Goal: Find specific page/section: Find specific page/section

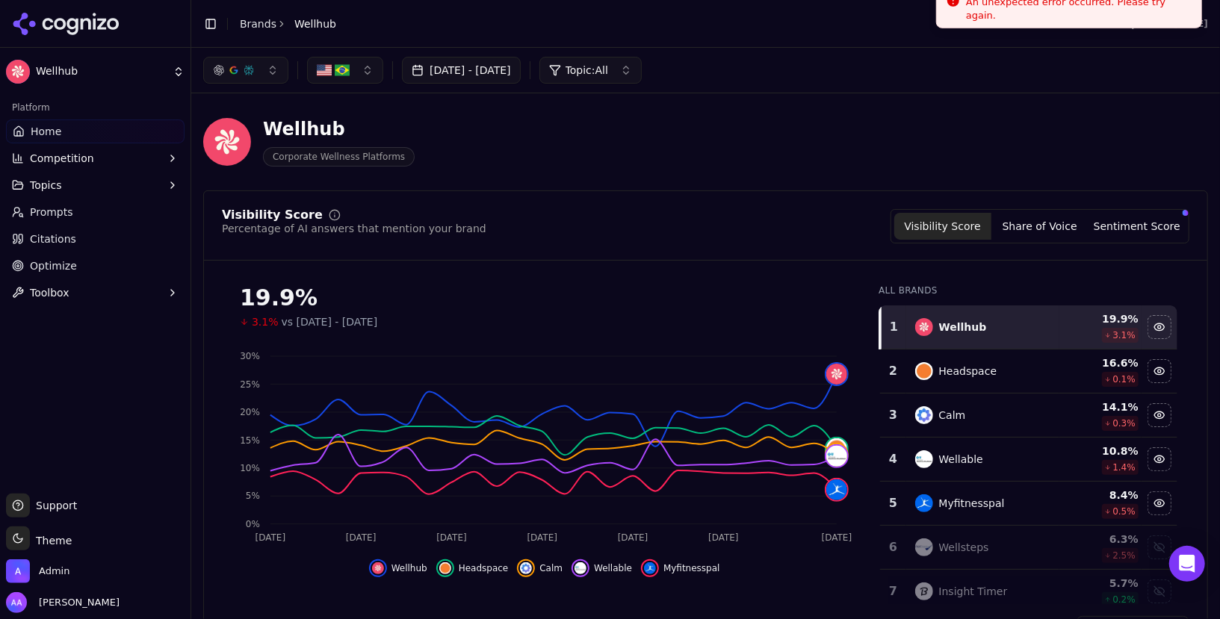
drag, startPoint x: 999, startPoint y: 20, endPoint x: 991, endPoint y: -14, distance: 35.3
click at [991, 0] on div "Error An unexpected error occurred. Please try again." at bounding box center [1077, 0] width 223 height 43
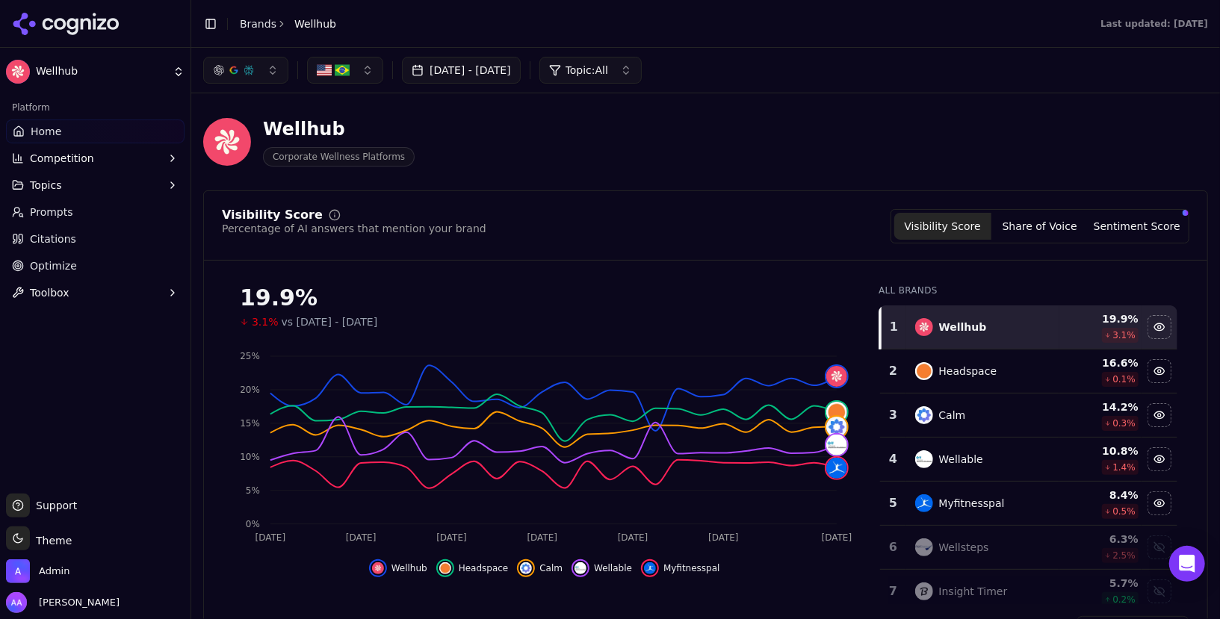
click at [256, 22] on link "Brands" at bounding box center [258, 24] width 37 height 12
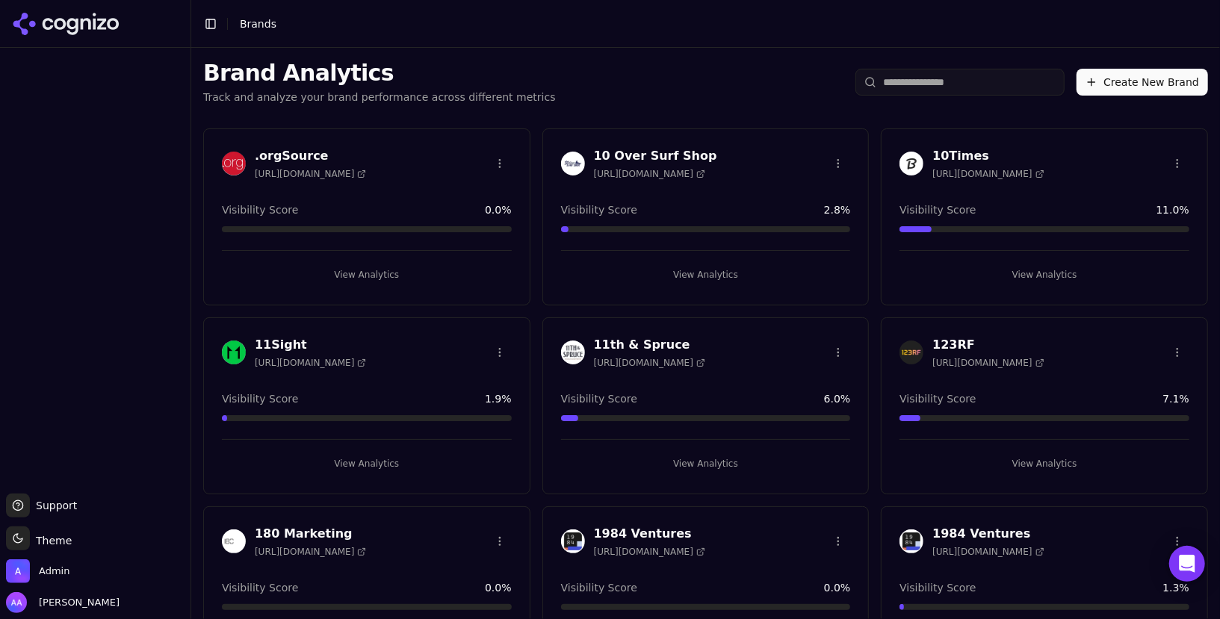
click at [922, 88] on input "search" at bounding box center [960, 82] width 209 height 27
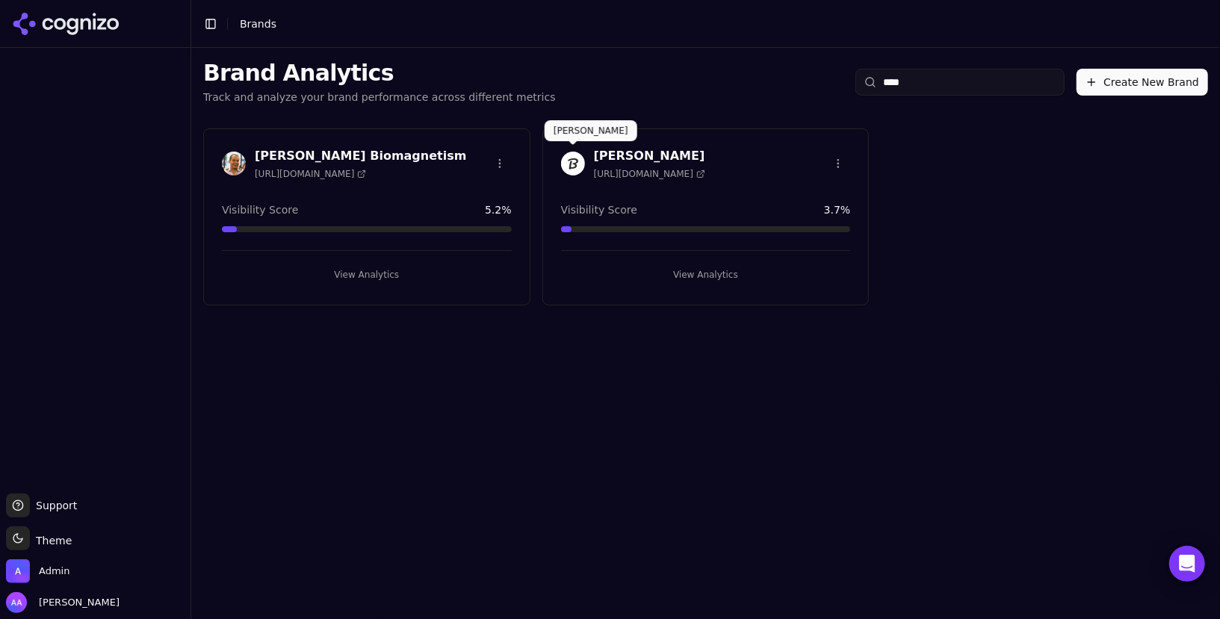
type input "***"
click at [572, 156] on img at bounding box center [573, 164] width 24 height 24
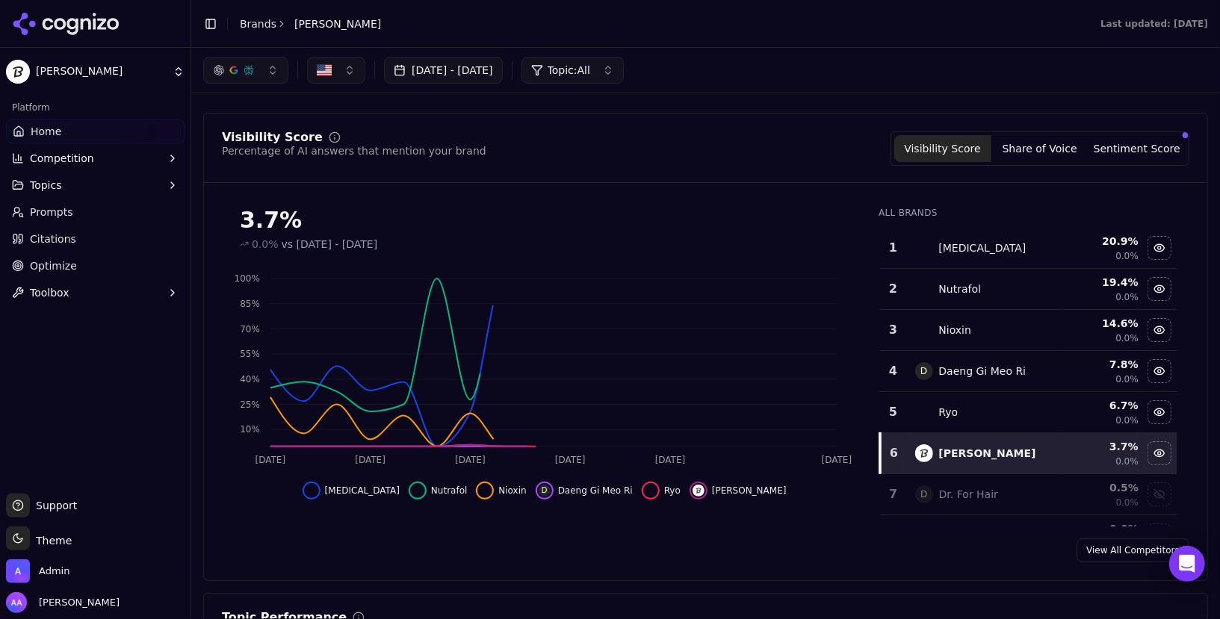
scroll to position [79, 0]
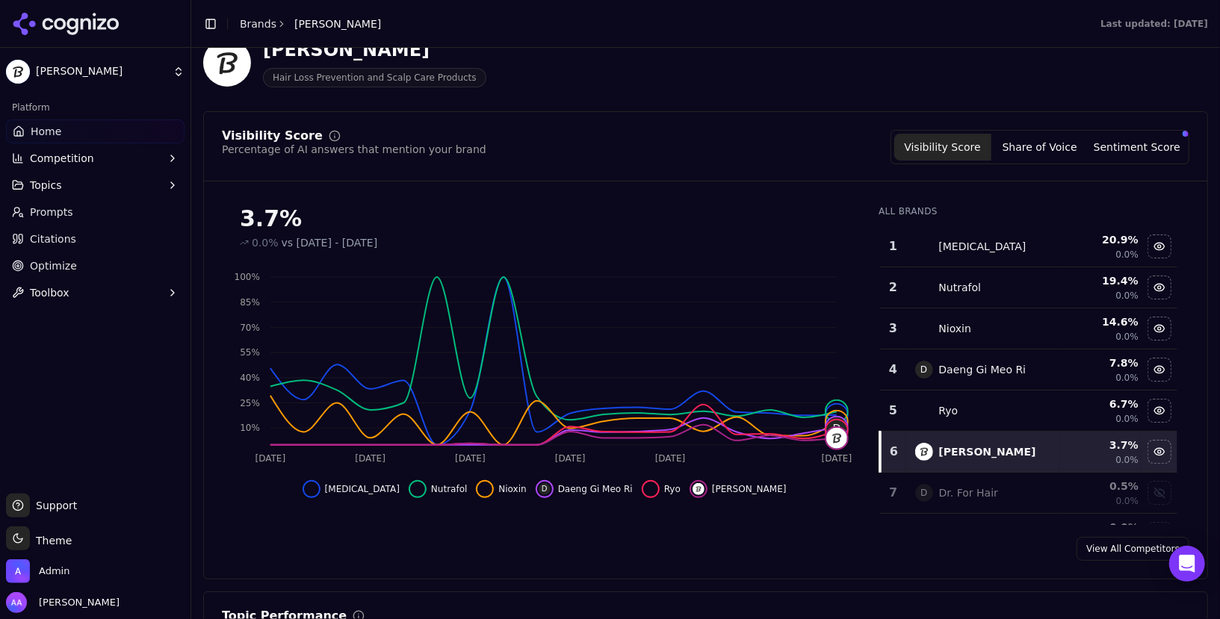
click at [1001, 407] on div "Ryo" at bounding box center [983, 411] width 136 height 18
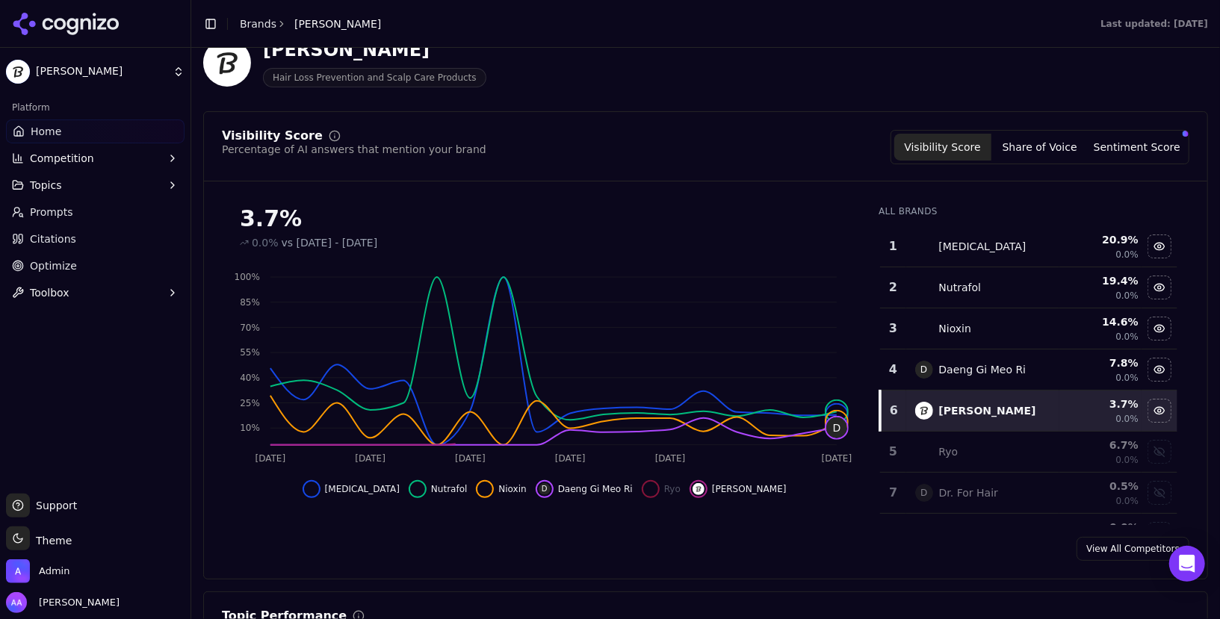
click at [991, 369] on div "Daeng Gi Meo Ri" at bounding box center [982, 369] width 87 height 15
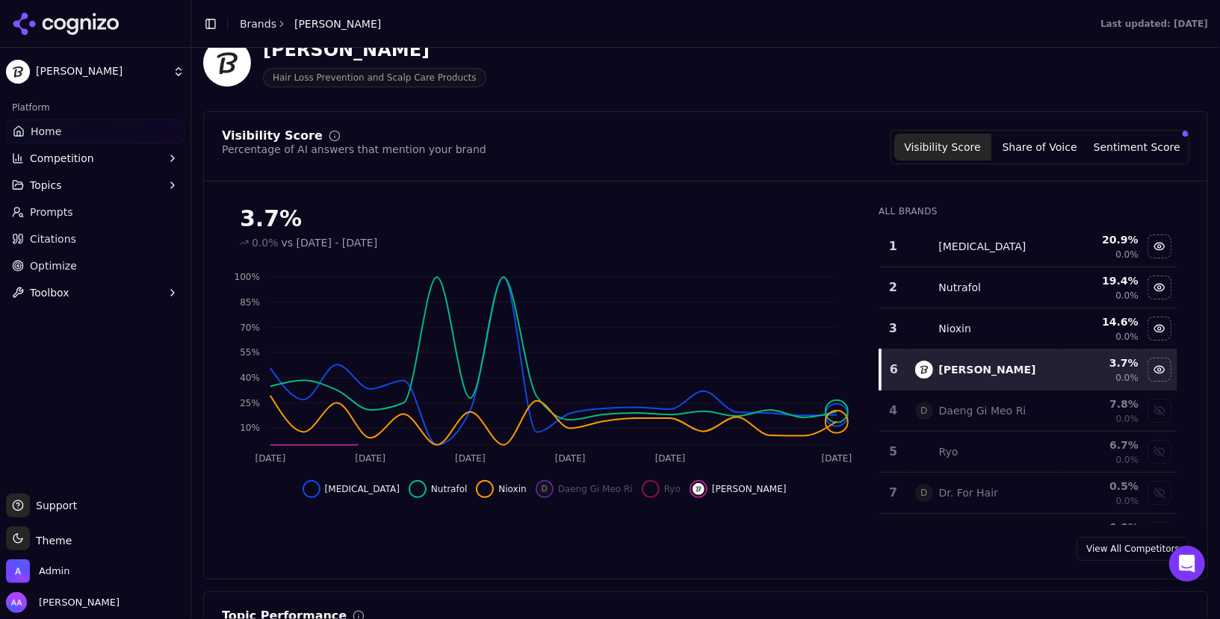
click at [982, 330] on div "Nioxin" at bounding box center [983, 329] width 136 height 18
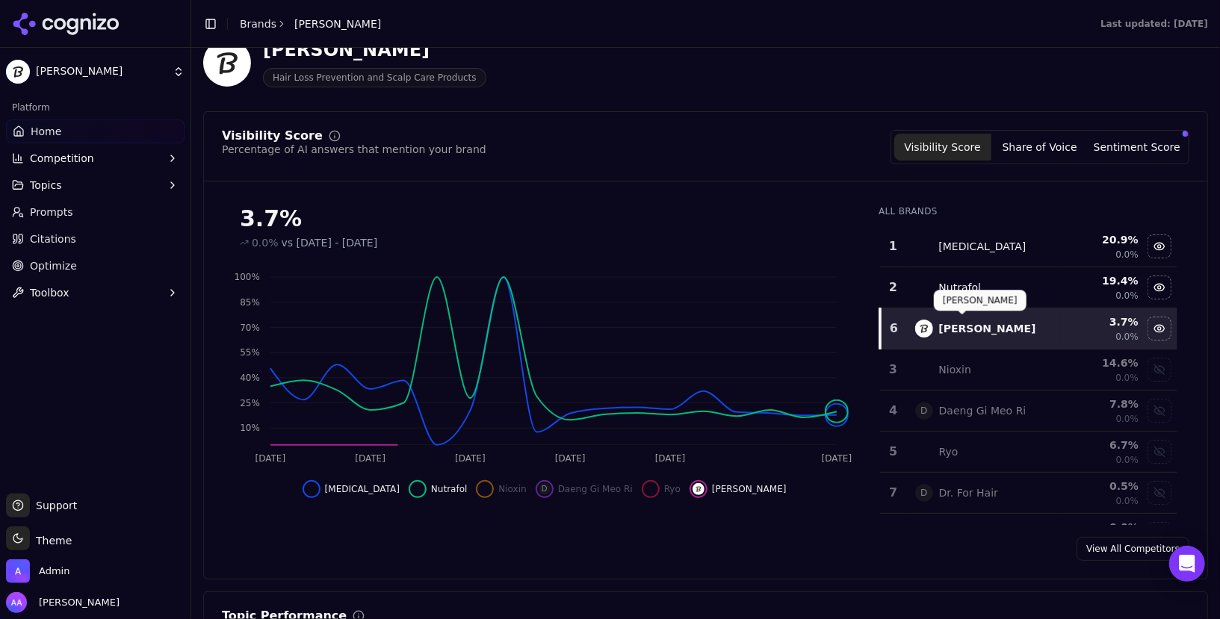
click at [982, 288] on div "Nutrafol" at bounding box center [983, 288] width 136 height 18
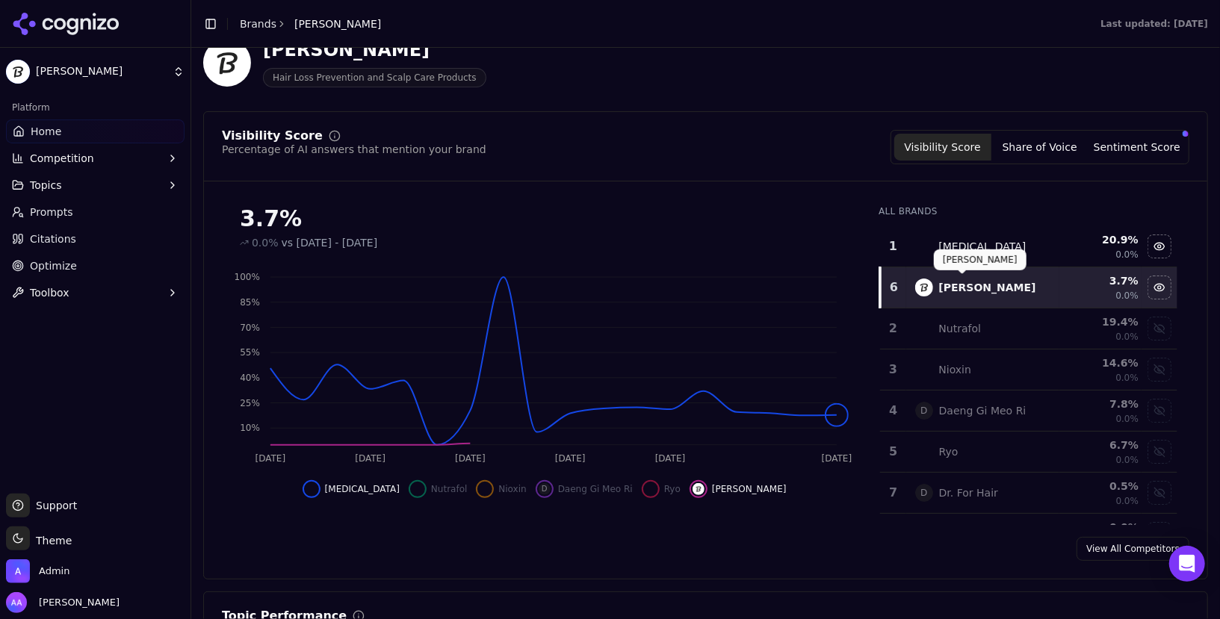
click at [985, 232] on td "[MEDICAL_DATA]" at bounding box center [983, 246] width 154 height 41
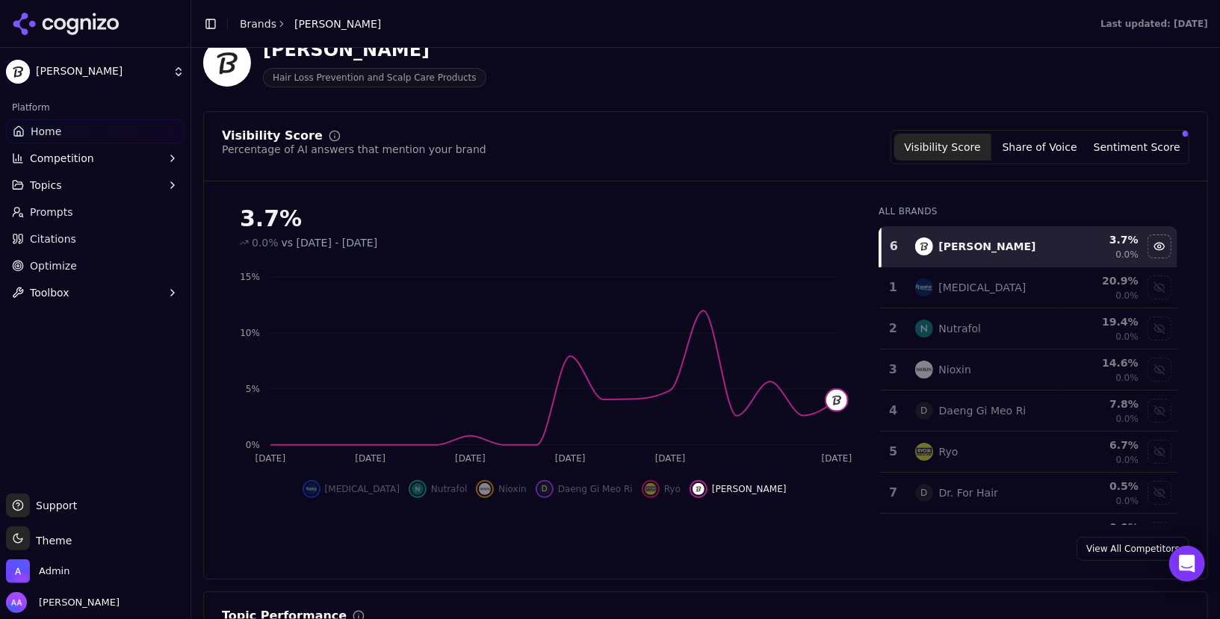
click at [43, 211] on span "Prompts" at bounding box center [51, 212] width 43 height 15
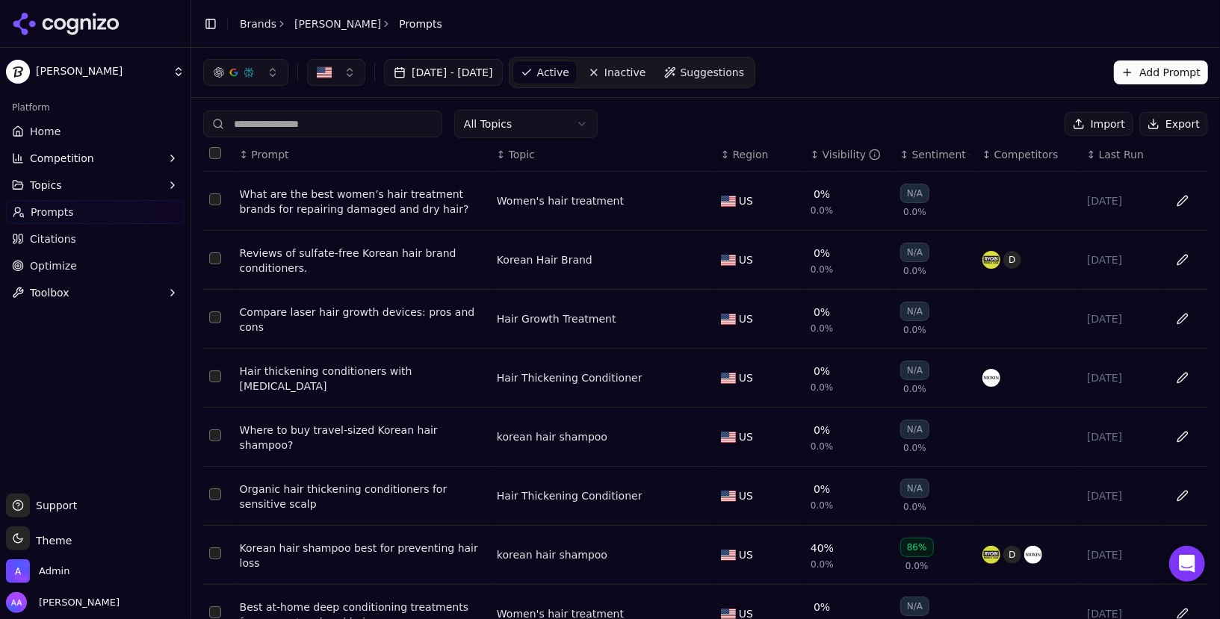
click at [267, 25] on link "Brands" at bounding box center [258, 24] width 37 height 12
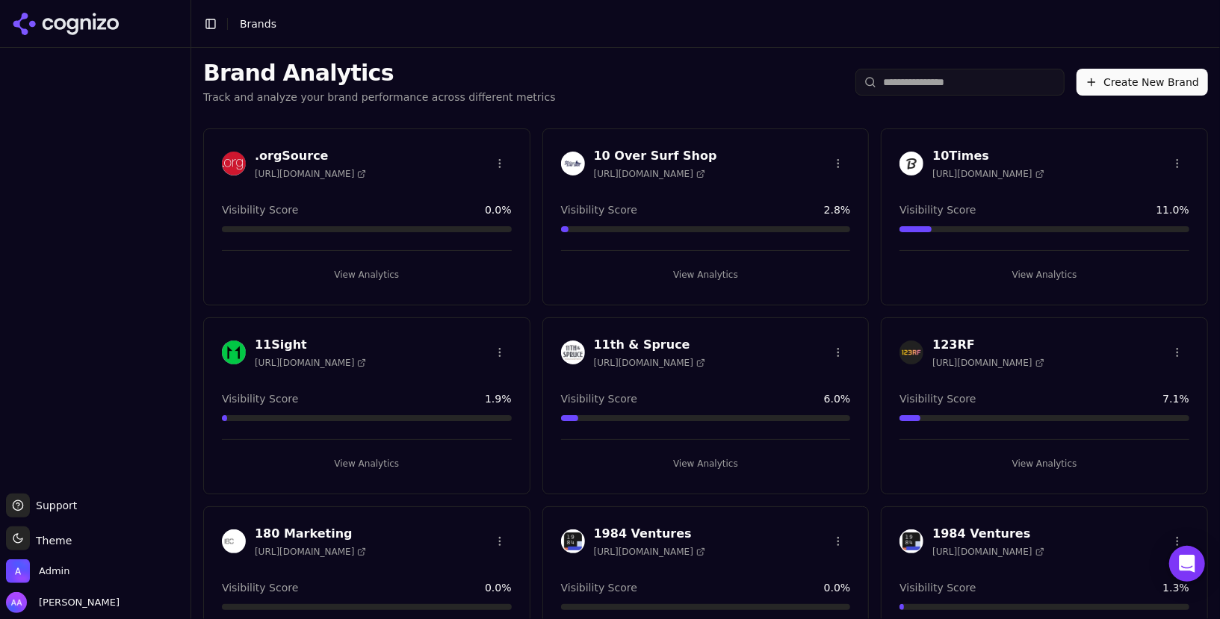
click at [930, 81] on input "search" at bounding box center [960, 82] width 209 height 27
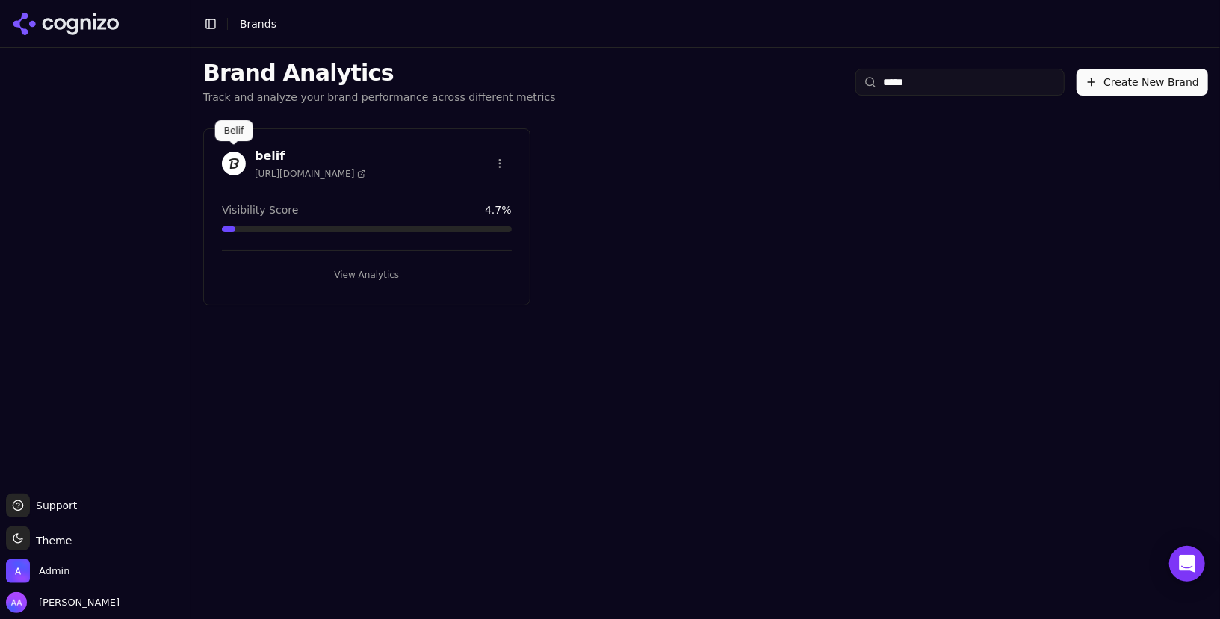
type input "*****"
click at [234, 167] on img at bounding box center [234, 164] width 24 height 24
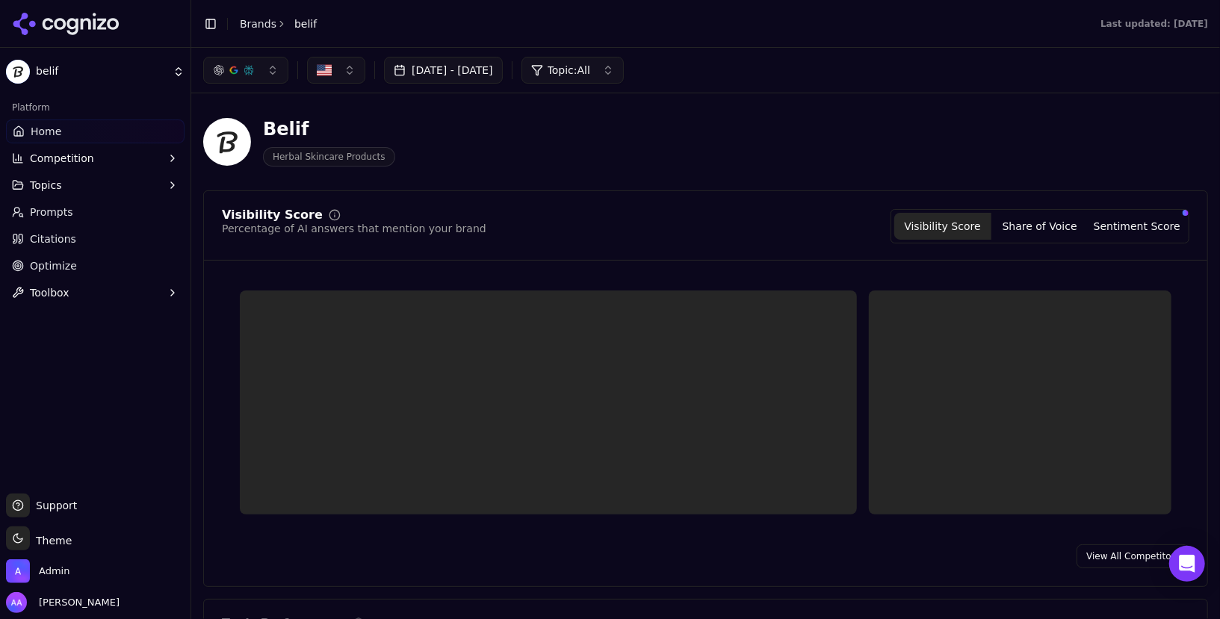
click at [87, 211] on link "Prompts" at bounding box center [95, 212] width 179 height 24
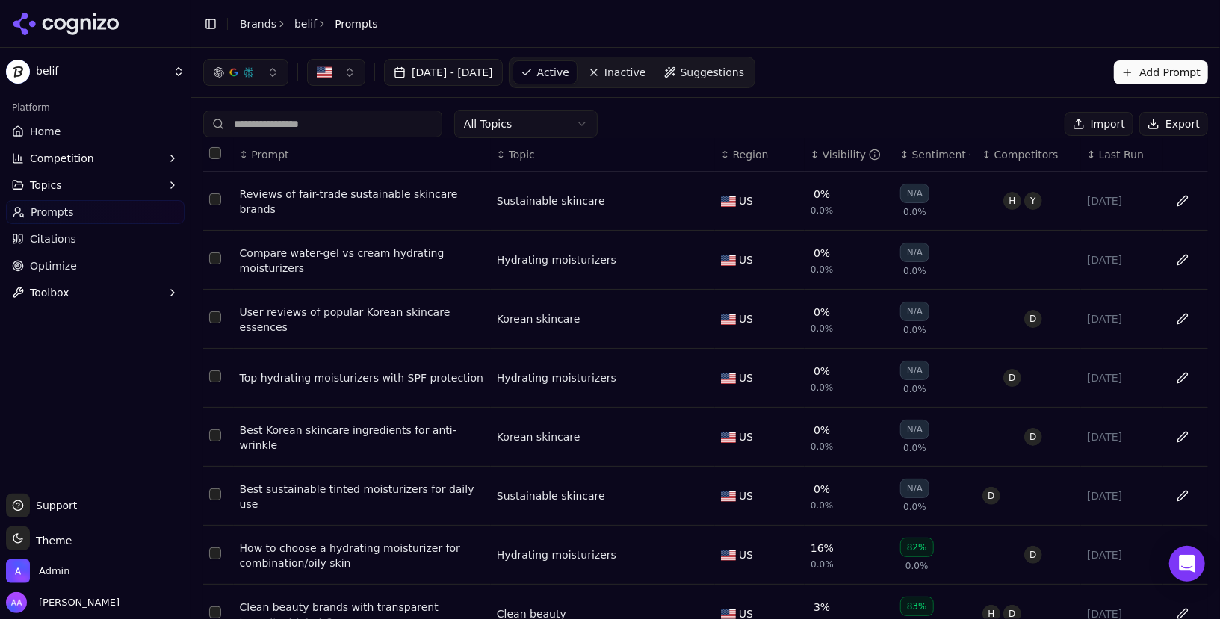
scroll to position [185, 0]
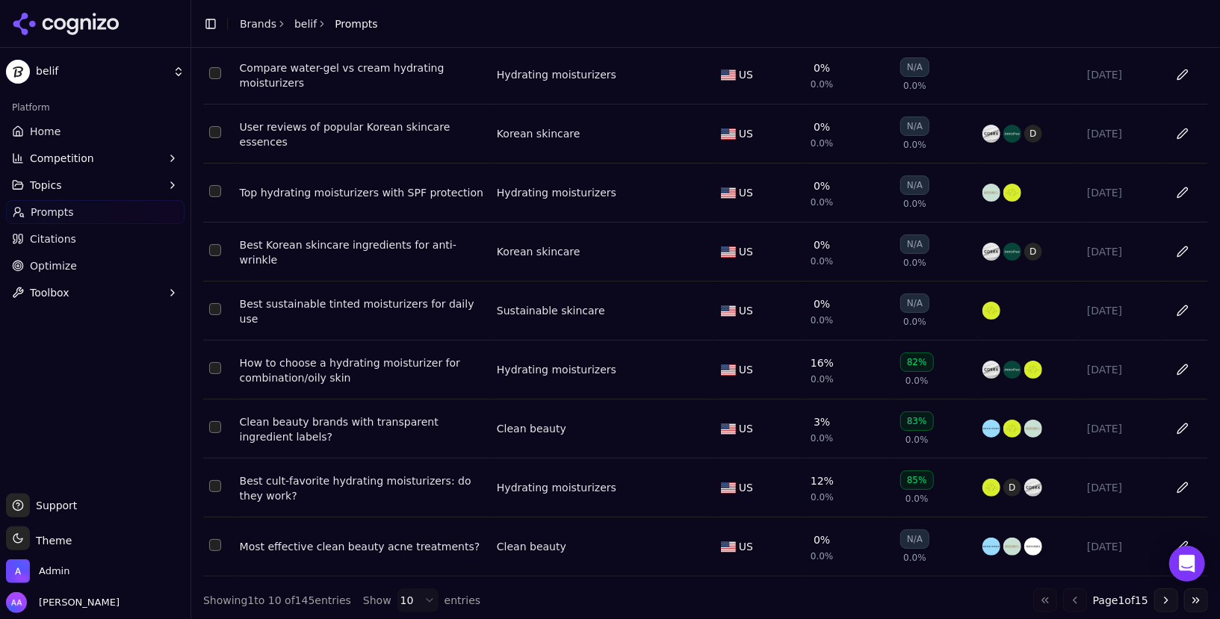
click at [259, 21] on link "Brands" at bounding box center [258, 24] width 37 height 12
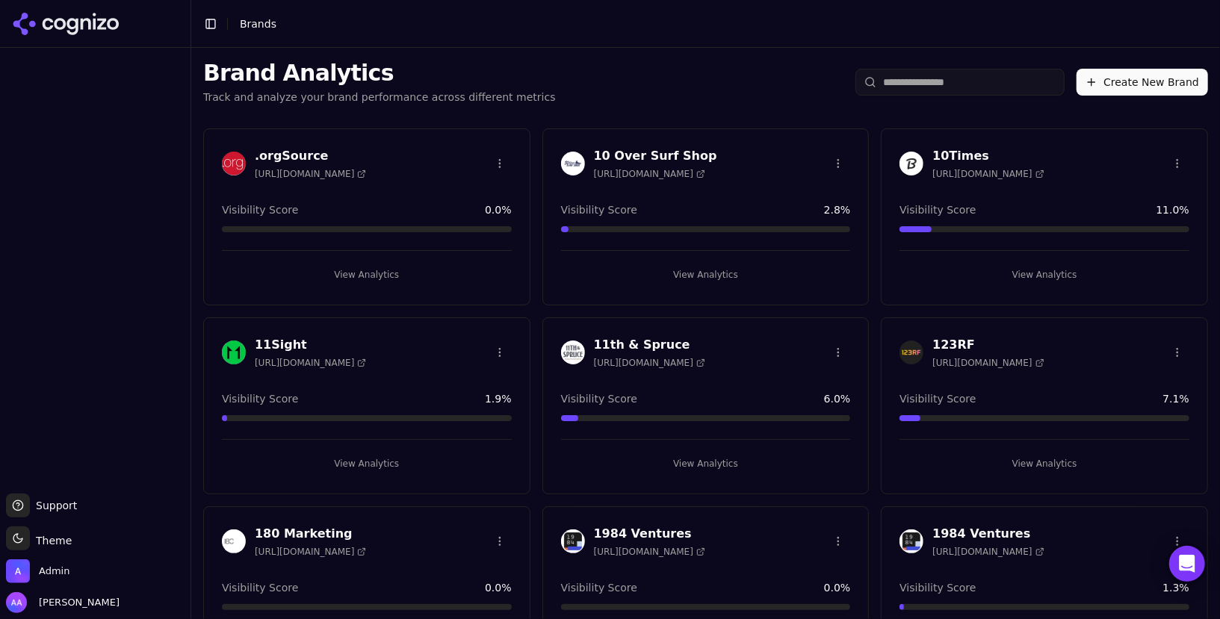
click at [918, 87] on input "search" at bounding box center [960, 82] width 209 height 27
type input "*****"
click at [925, 75] on input "search" at bounding box center [960, 82] width 209 height 27
click at [921, 83] on input "search" at bounding box center [960, 82] width 209 height 27
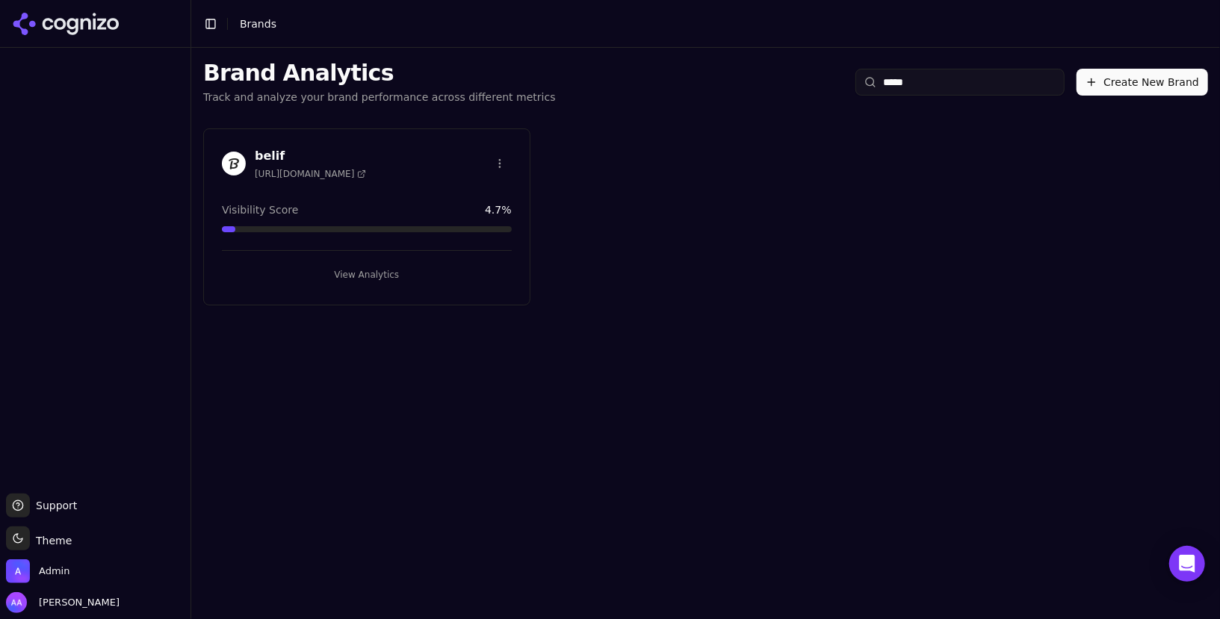
type input "*****"
click at [230, 171] on img at bounding box center [234, 164] width 24 height 24
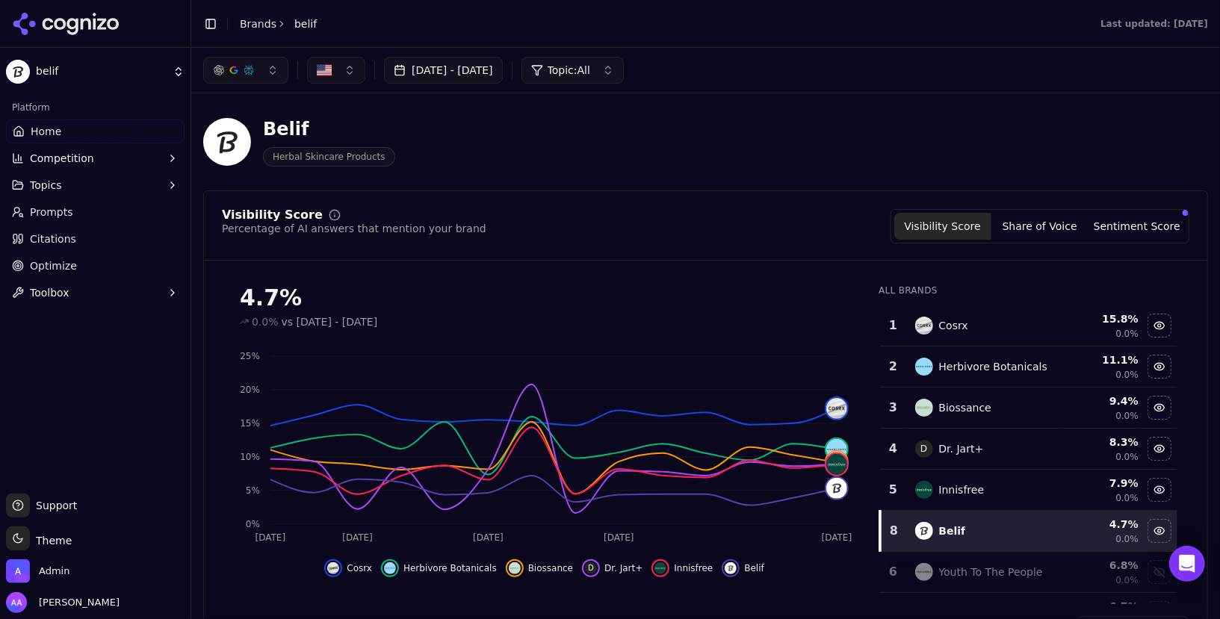
click at [490, 72] on button "[DATE] - [DATE]" at bounding box center [443, 70] width 119 height 27
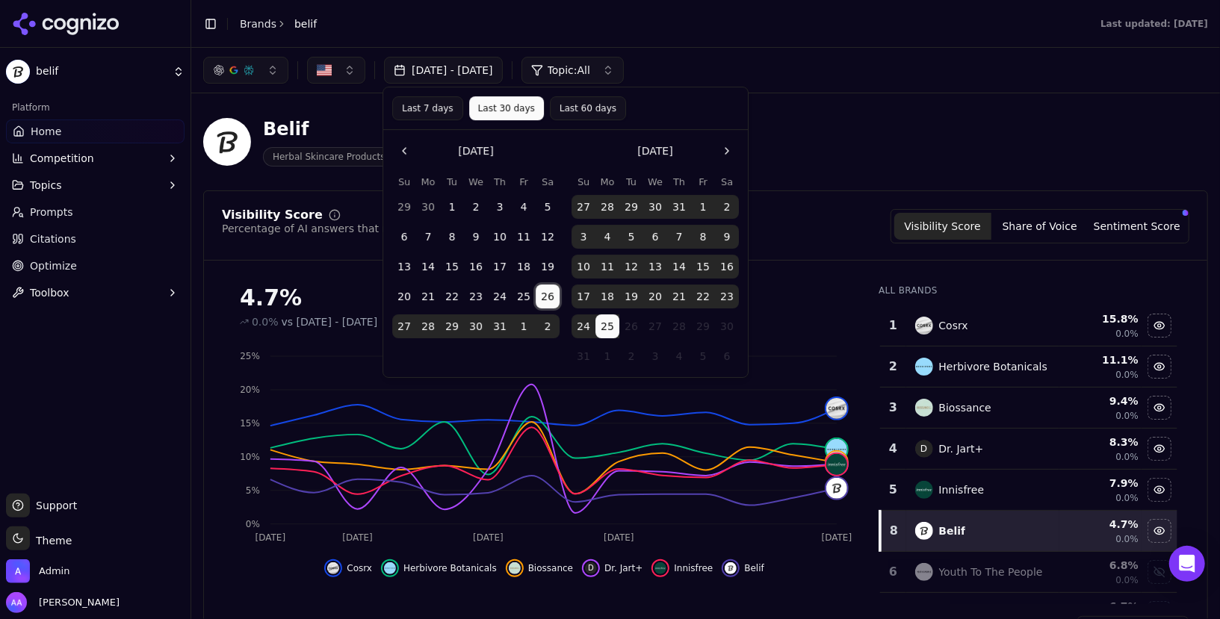
click at [547, 290] on button "26" at bounding box center [548, 297] width 24 height 24
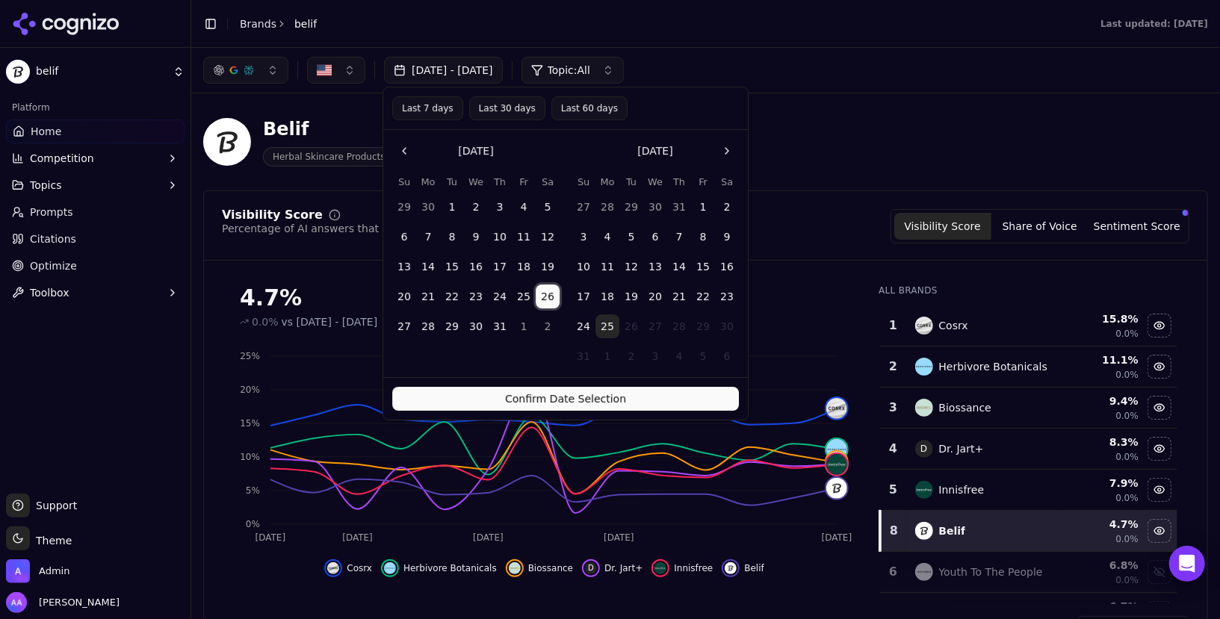
click at [655, 238] on button "6" at bounding box center [655, 237] width 24 height 24
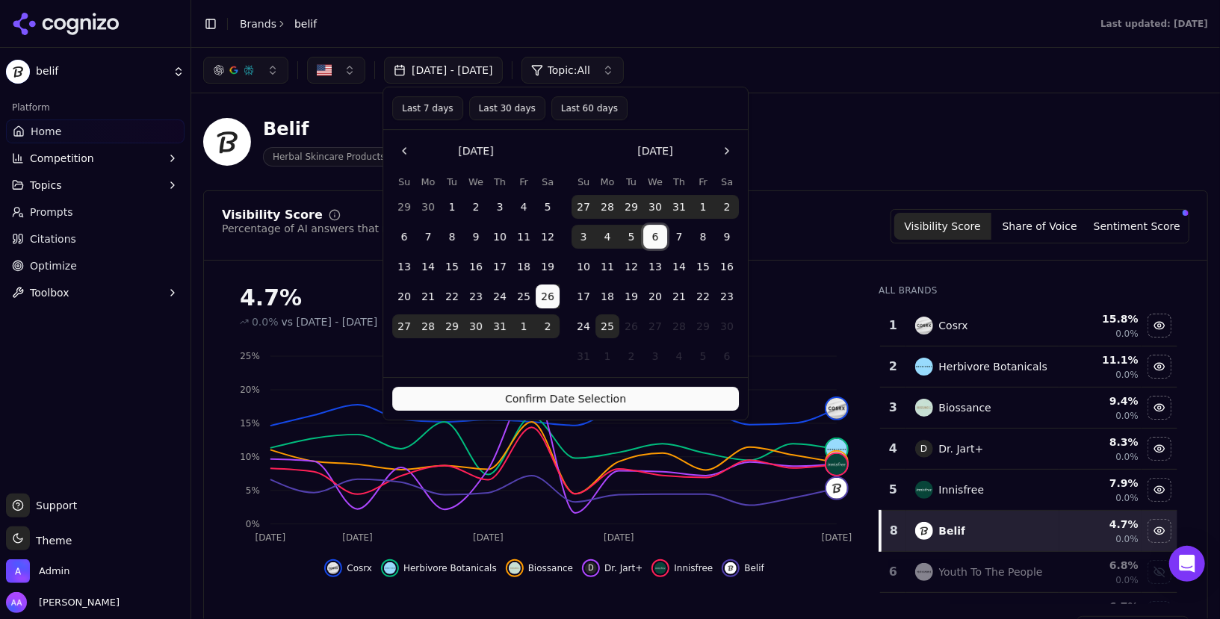
click at [616, 387] on button "Confirm Date Selection" at bounding box center [565, 399] width 347 height 24
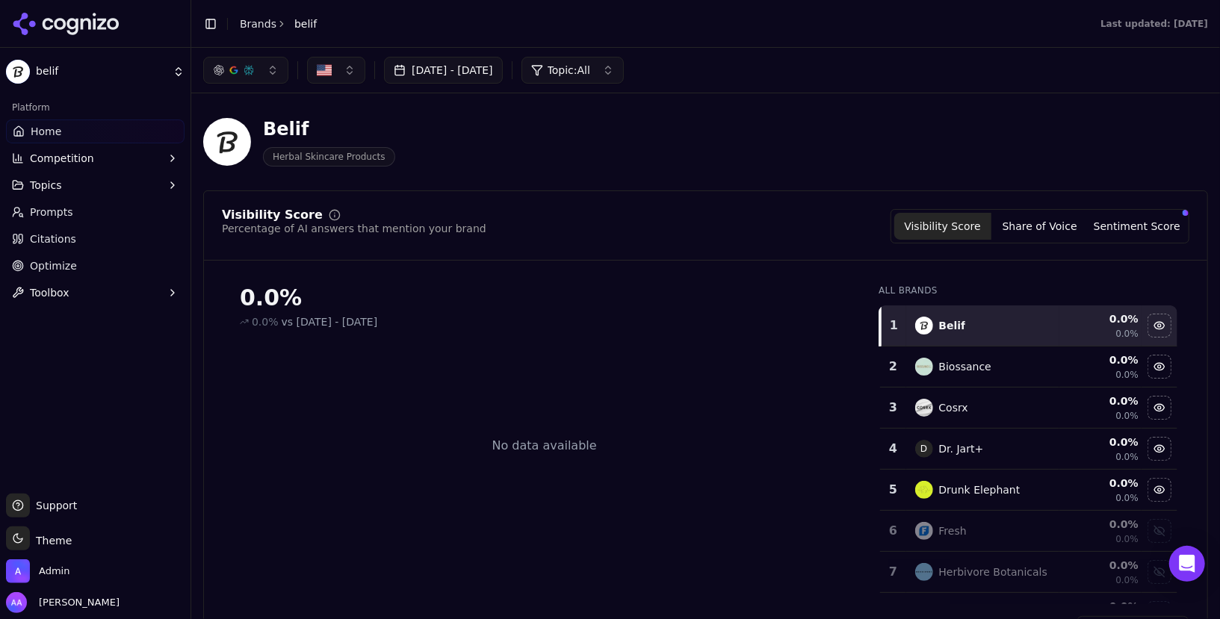
click at [491, 71] on button "[DATE] - [DATE]" at bounding box center [443, 70] width 119 height 27
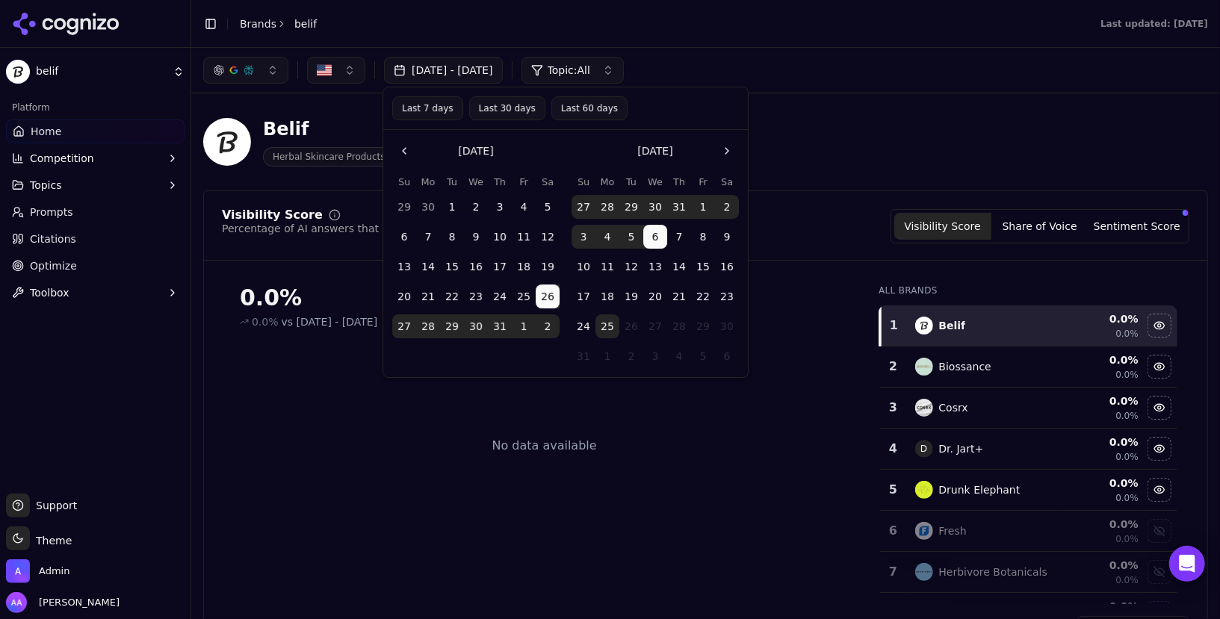
click at [699, 238] on button "8" at bounding box center [703, 237] width 24 height 24
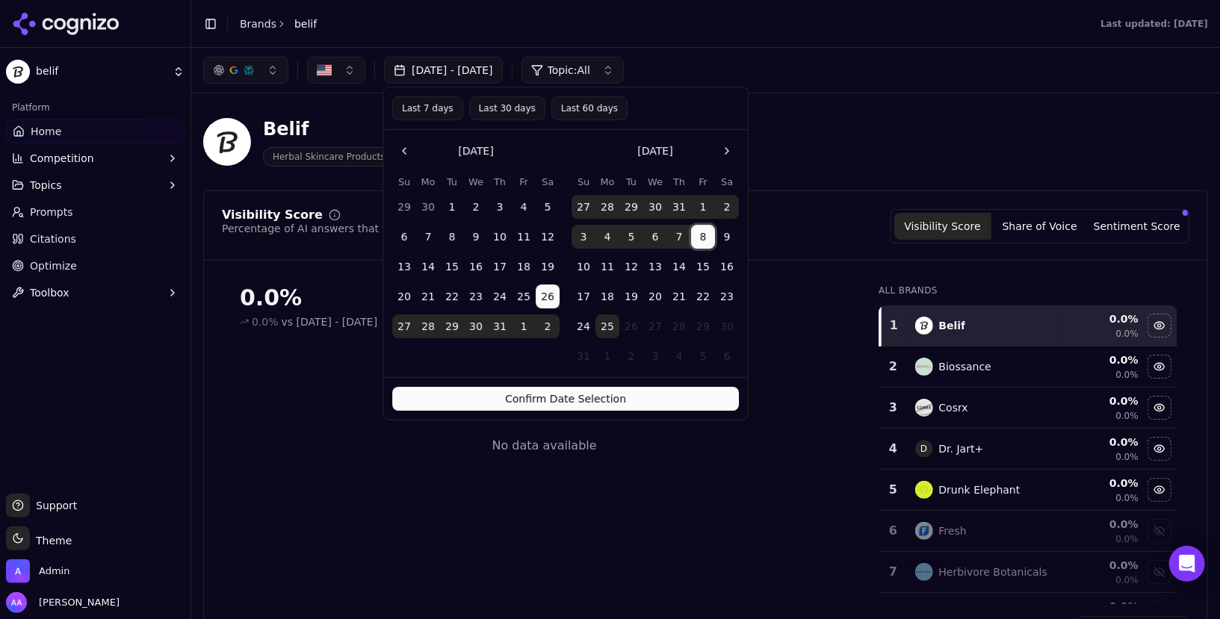
click at [645, 400] on button "Confirm Date Selection" at bounding box center [565, 399] width 347 height 24
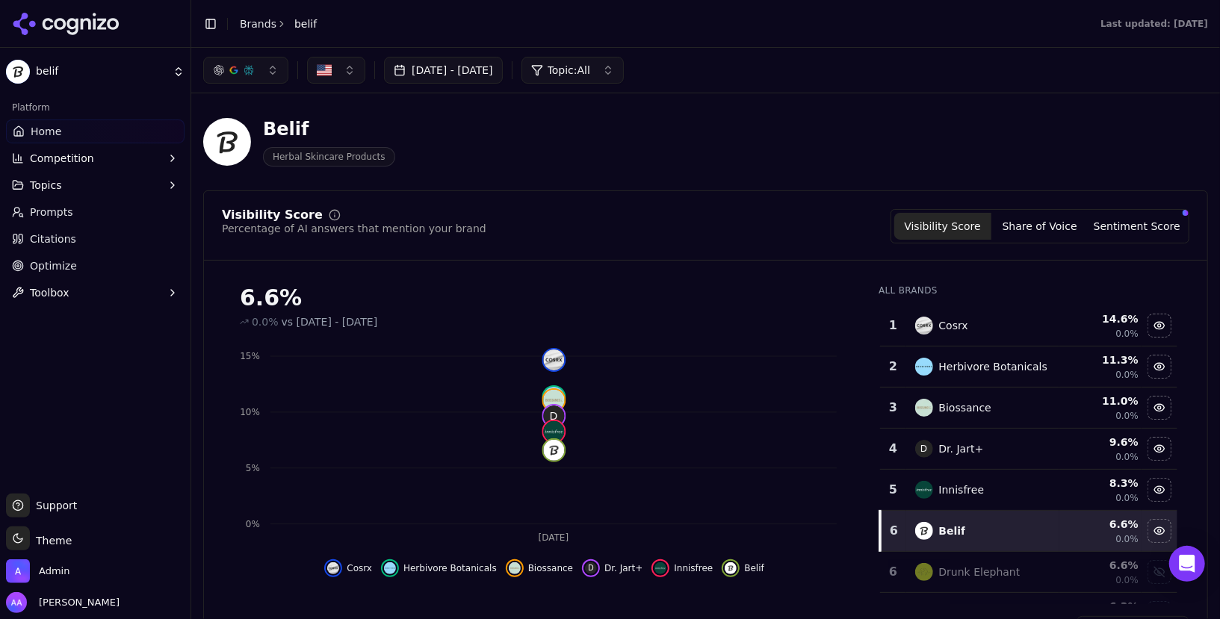
click at [503, 68] on button "[DATE] - [DATE]" at bounding box center [443, 70] width 119 height 27
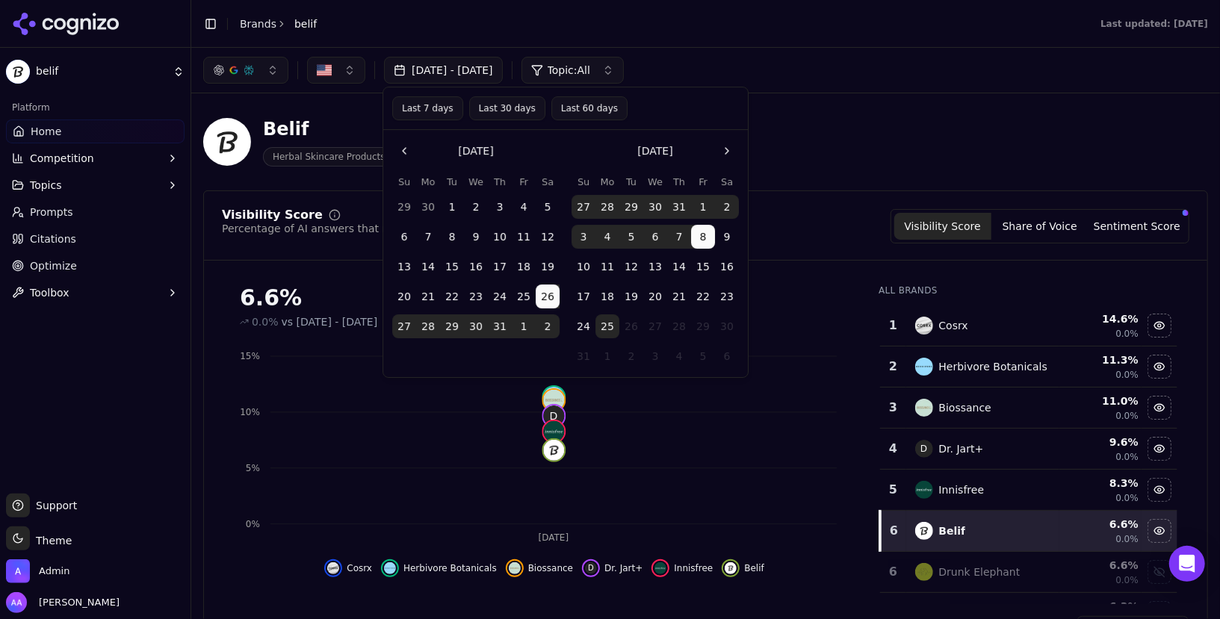
click at [500, 106] on button "Last 30 days" at bounding box center [507, 108] width 76 height 24
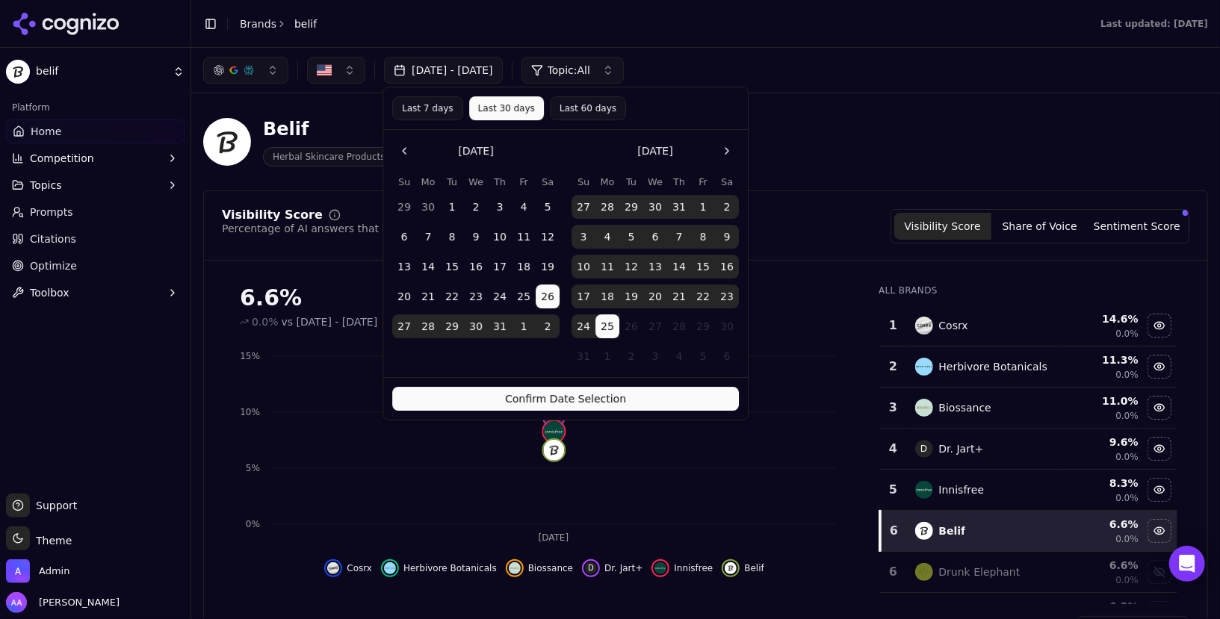
click at [652, 399] on button "Confirm Date Selection" at bounding box center [565, 399] width 347 height 24
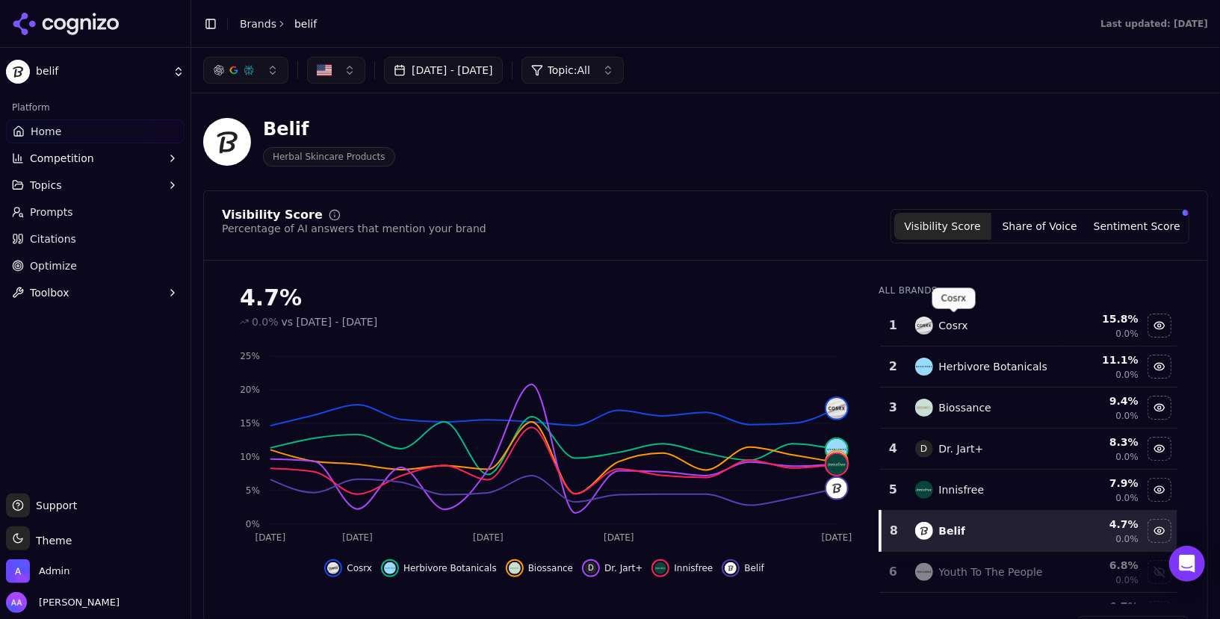
click at [972, 322] on div "Cosrx" at bounding box center [983, 326] width 136 height 18
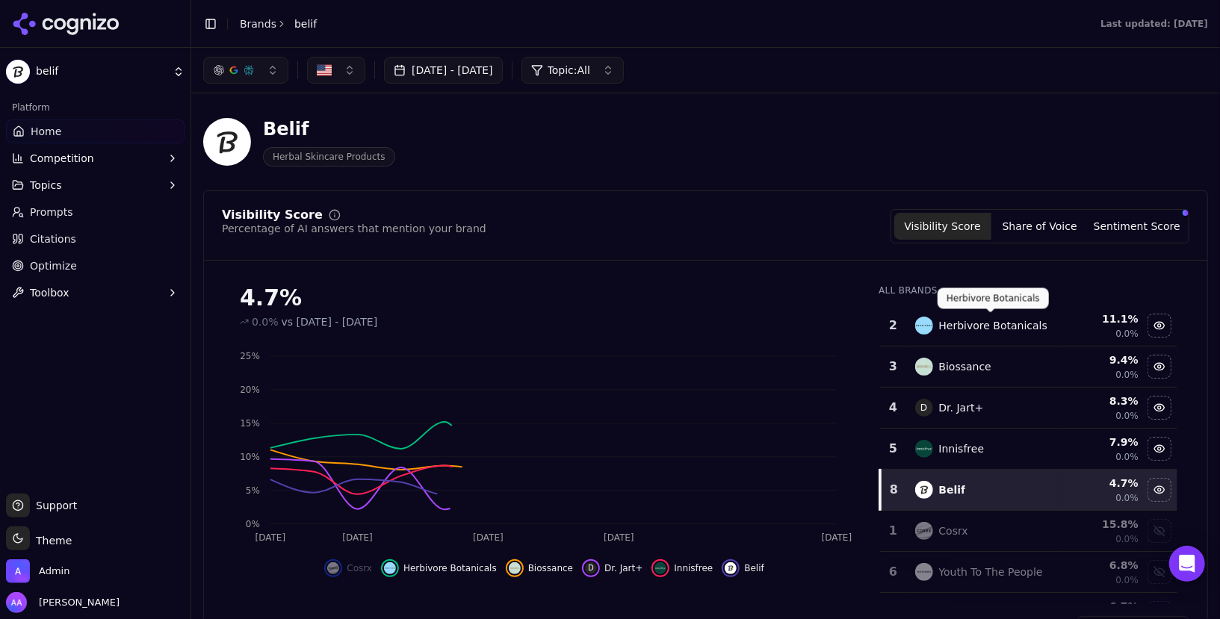
click at [971, 324] on div "Herbivore Botanicals" at bounding box center [993, 325] width 109 height 15
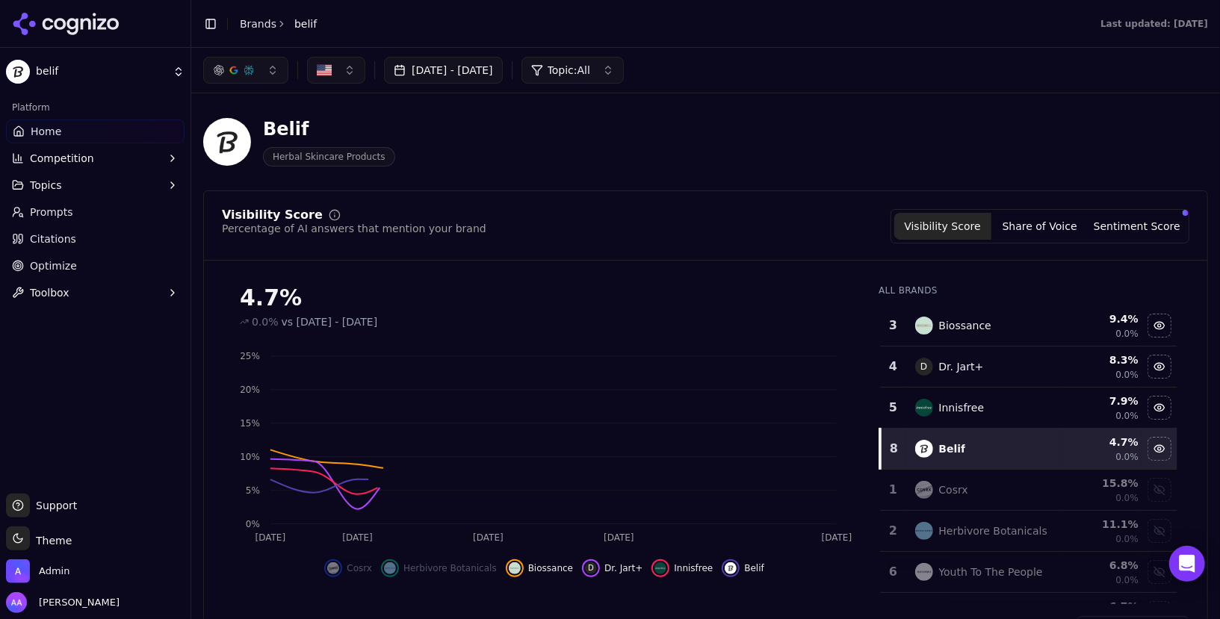
click at [971, 324] on div "Biossance" at bounding box center [965, 325] width 52 height 15
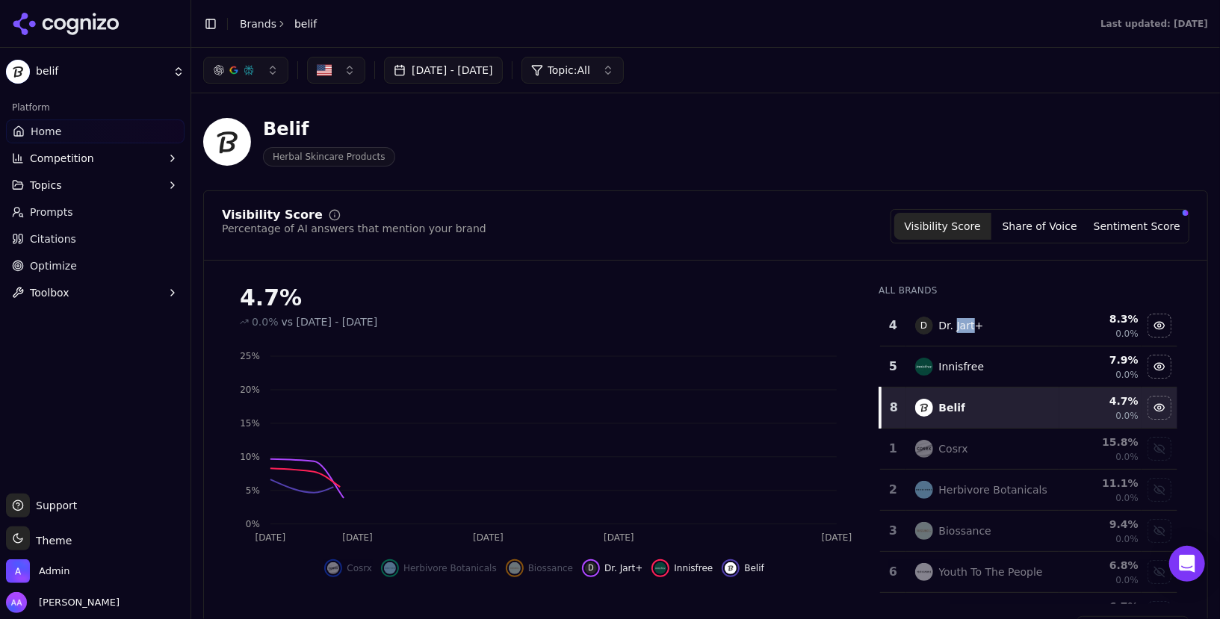
click at [971, 324] on div "Dr. Jart+" at bounding box center [961, 325] width 45 height 15
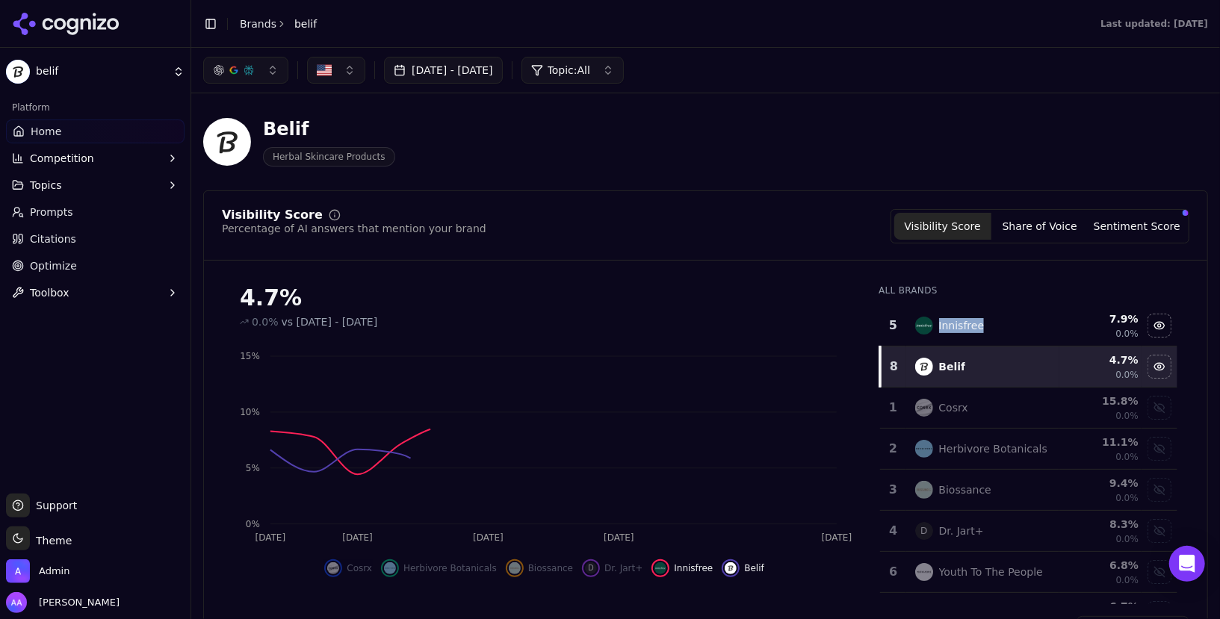
click at [971, 324] on div "Innisfree" at bounding box center [962, 325] width 46 height 15
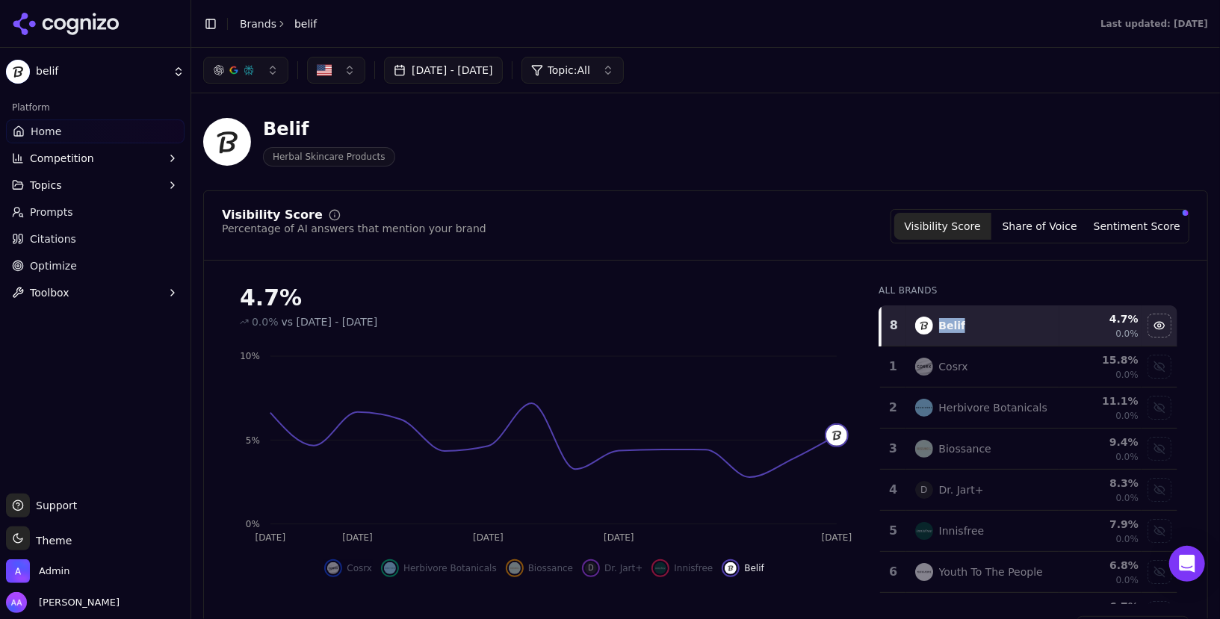
click at [75, 263] on link "Optimize" at bounding box center [95, 266] width 179 height 24
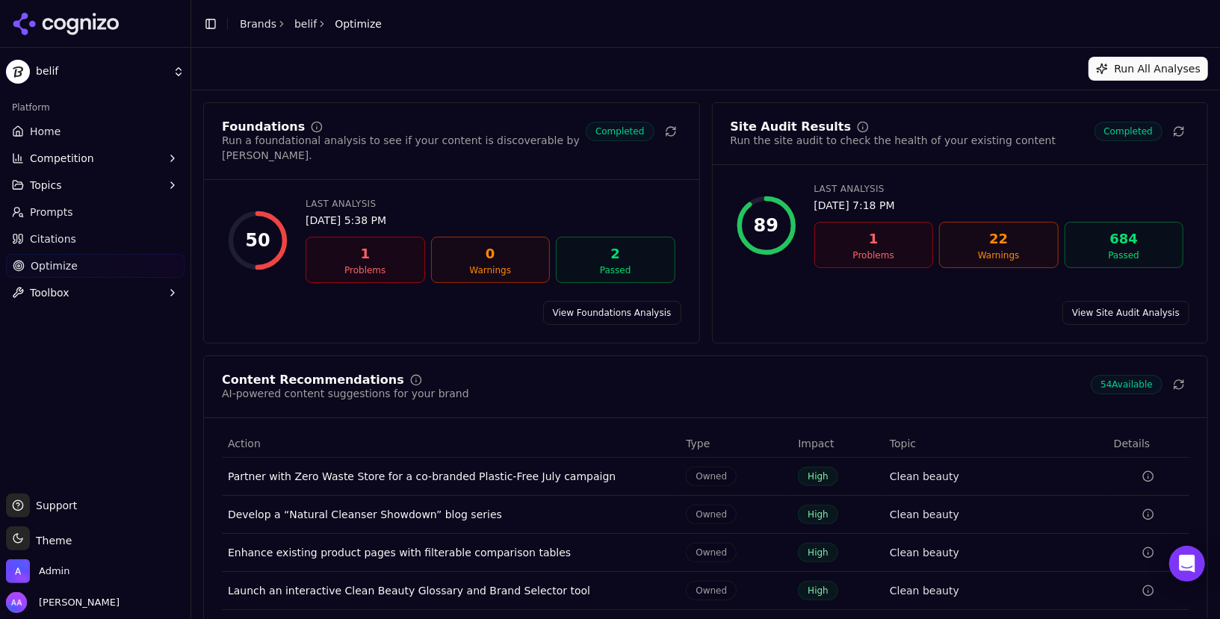
click at [486, 106] on div "Foundations Run a foundational analysis to see if your content is discoverable …" at bounding box center [451, 222] width 497 height 241
click at [52, 572] on span "Admin" at bounding box center [54, 571] width 31 height 13
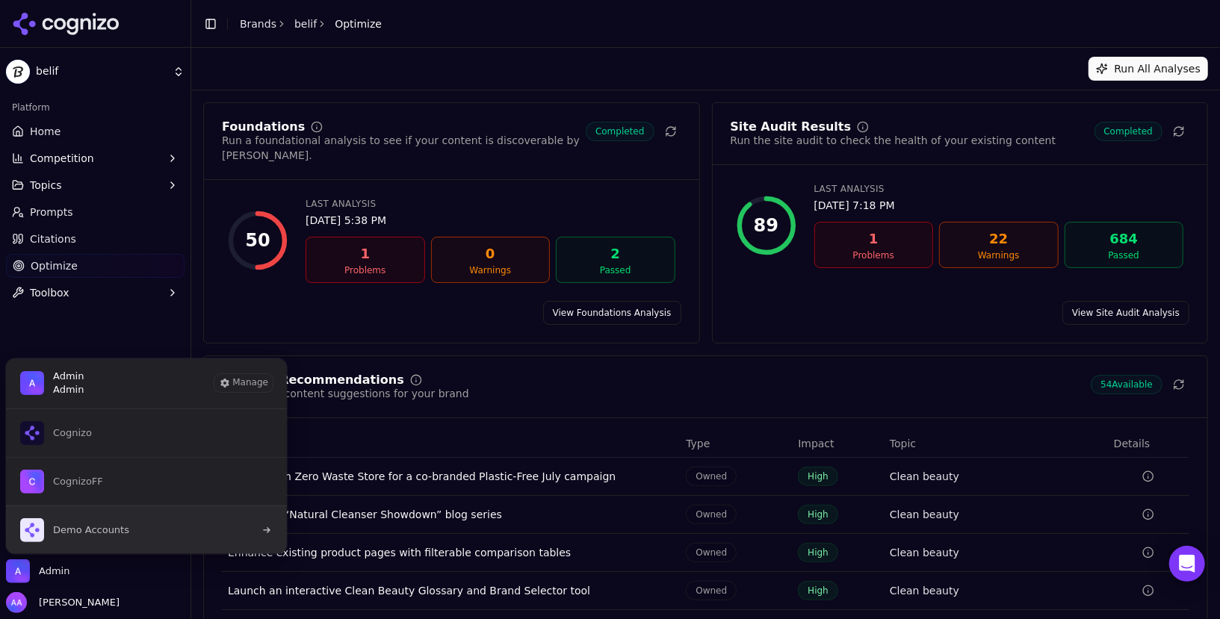
click at [95, 525] on span "Demo Accounts" at bounding box center [91, 530] width 76 height 13
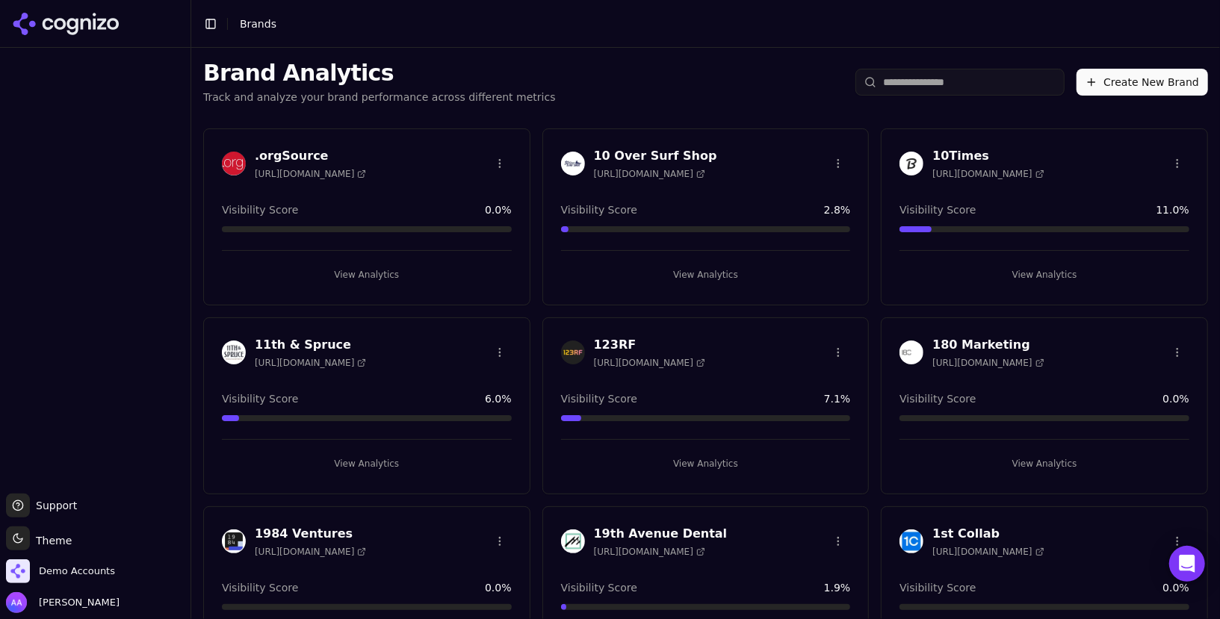
click at [941, 69] on input "search" at bounding box center [960, 82] width 209 height 27
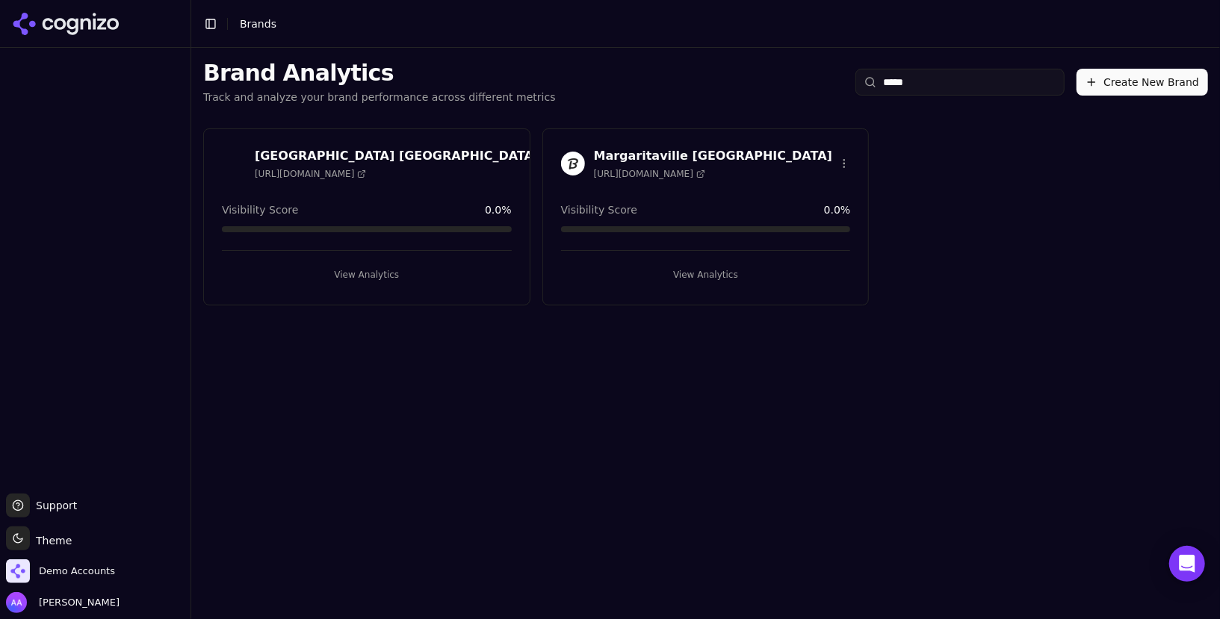
type input "*****"
click at [235, 158] on img at bounding box center [234, 164] width 24 height 24
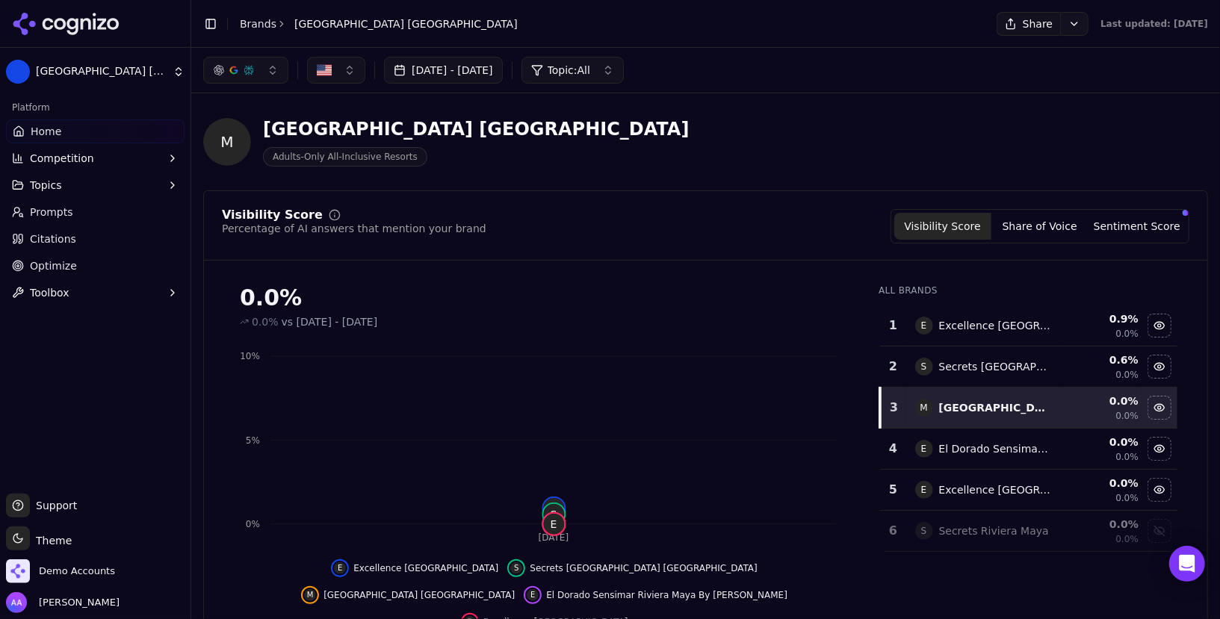
click at [109, 123] on link "Home" at bounding box center [95, 132] width 179 height 24
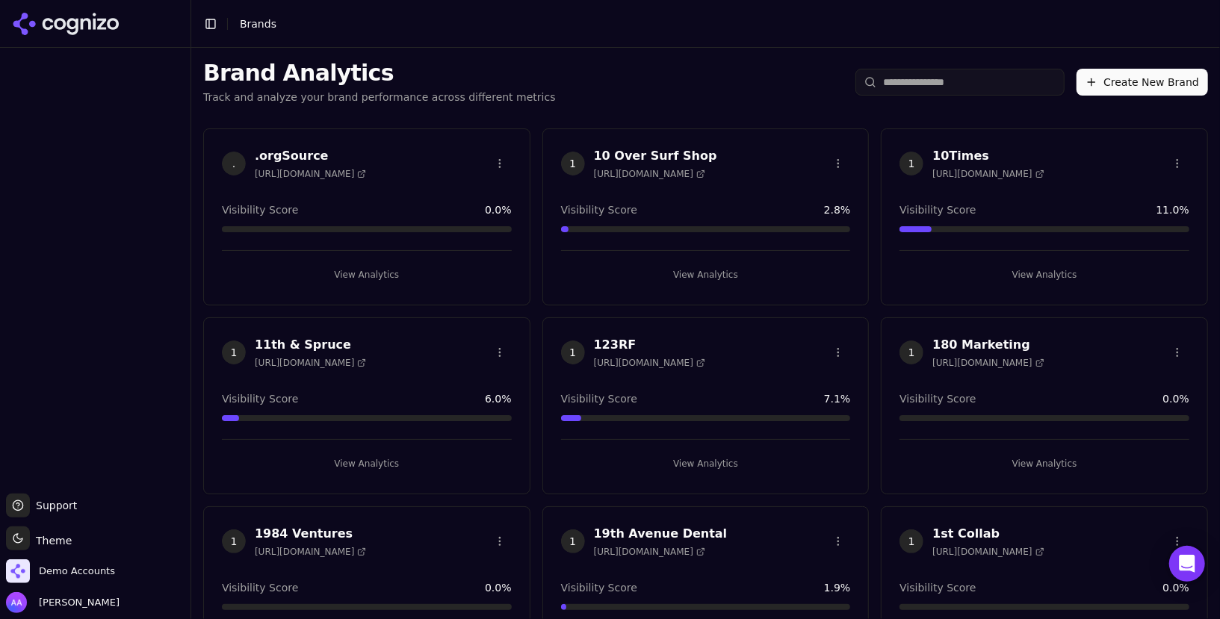
click at [259, 21] on html "Support Support Toggle theme Theme Demo Accounts Alp Aysan Toggle Sidebar Brand…" at bounding box center [610, 309] width 1220 height 619
click at [968, 75] on input "search" at bounding box center [960, 82] width 209 height 27
click at [957, 84] on input "search" at bounding box center [960, 82] width 209 height 27
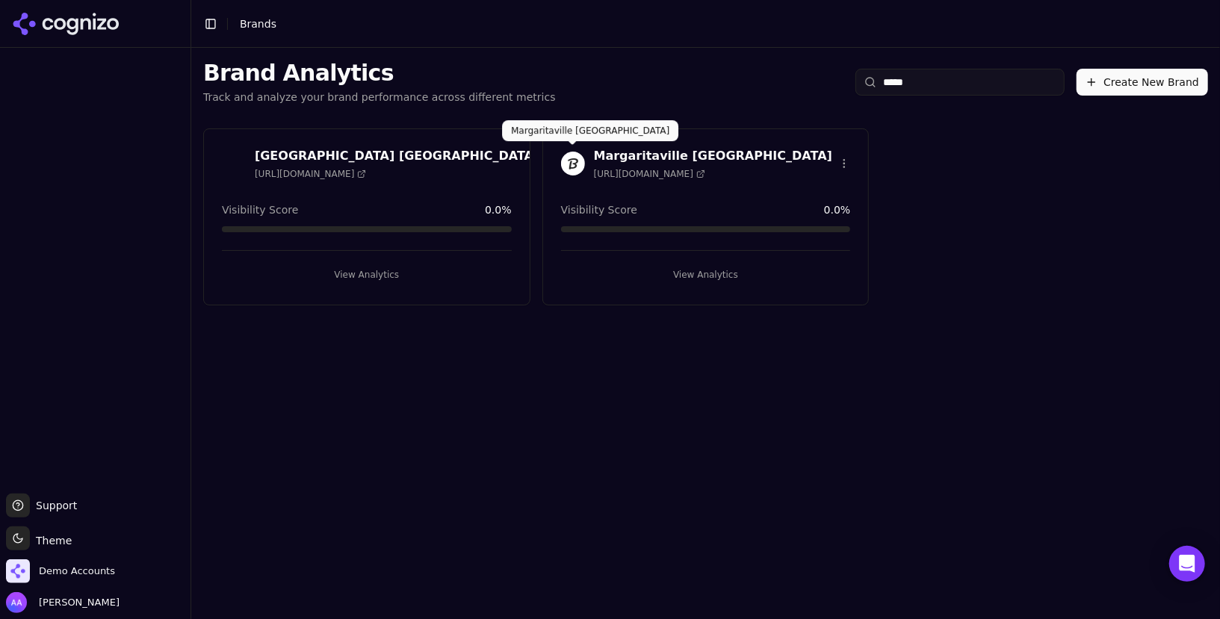
type input "*****"
click at [573, 159] on img at bounding box center [573, 164] width 24 height 24
